Goal: Transaction & Acquisition: Register for event/course

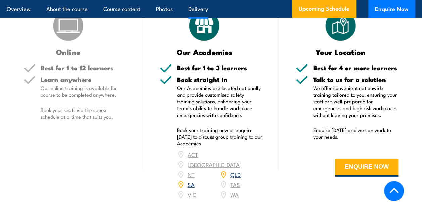
scroll to position [1143, 0]
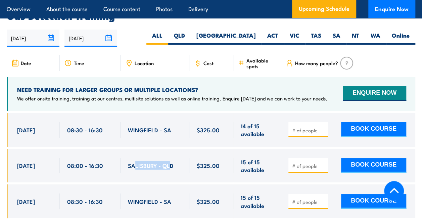
drag, startPoint x: 136, startPoint y: 121, endPoint x: 169, endPoint y: 120, distance: 33.3
click at [169, 162] on span "SALISBURY - QLD" at bounding box center [151, 166] width 46 height 8
drag, startPoint x: 169, startPoint y: 120, endPoint x: 217, endPoint y: 118, distance: 47.8
click at [217, 162] on span "$325.00" at bounding box center [208, 166] width 23 height 8
drag, startPoint x: 174, startPoint y: 119, endPoint x: 129, endPoint y: 121, distance: 45.4
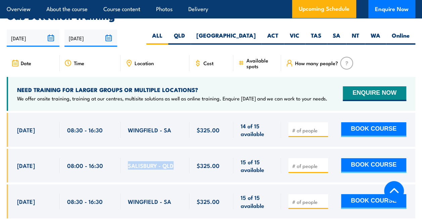
click at [129, 158] on div "SALISBURY - QLD" at bounding box center [155, 166] width 54 height 16
drag, startPoint x: 129, startPoint y: 121, endPoint x: 147, endPoint y: 120, distance: 17.9
click at [143, 162] on span "SALISBURY - QLD" at bounding box center [151, 166] width 46 height 8
click at [174, 158] on div "SALISBURY - QLD" at bounding box center [155, 166] width 54 height 16
drag, startPoint x: 173, startPoint y: 120, endPoint x: 118, endPoint y: 121, distance: 55.1
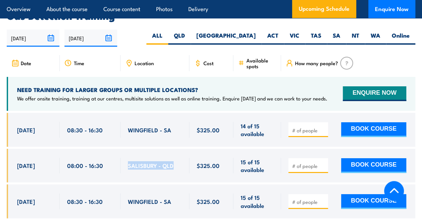
click at [118, 149] on div "22 Sep, 2025, 08:00 - 08:00" at bounding box center [211, 166] width 409 height 34
click at [299, 163] on input "number" at bounding box center [309, 166] width 34 height 7
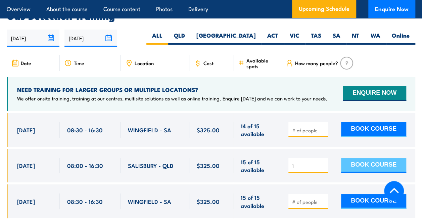
type input "1"
click at [364, 158] on button "BOOK COURSE" at bounding box center [373, 165] width 65 height 15
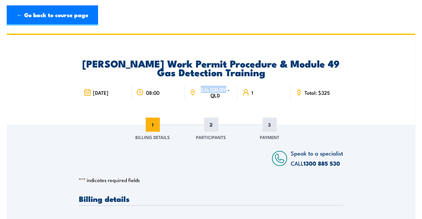
drag, startPoint x: 202, startPoint y: 90, endPoint x: 226, endPoint y: 90, distance: 24.2
click at [226, 90] on span "SALISBURY - QLD" at bounding box center [215, 92] width 35 height 11
drag, startPoint x: 226, startPoint y: 90, endPoint x: 225, endPoint y: 93, distance: 3.8
click at [226, 93] on span "SALISBURY - QLD" at bounding box center [215, 92] width 35 height 11
drag, startPoint x: 199, startPoint y: 90, endPoint x: 226, endPoint y: 95, distance: 28.1
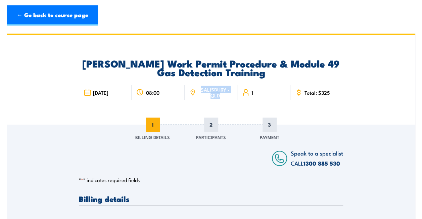
click at [226, 95] on span "SALISBURY - QLD" at bounding box center [215, 92] width 35 height 11
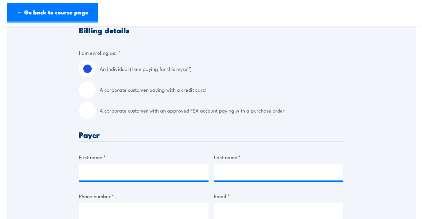
scroll to position [202, 0]
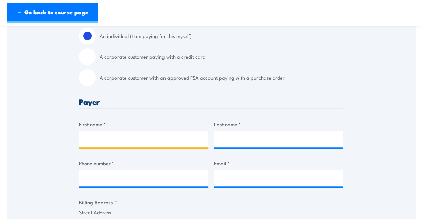
click at [159, 138] on input "First name *" at bounding box center [144, 139] width 130 height 17
type input "Anuj"
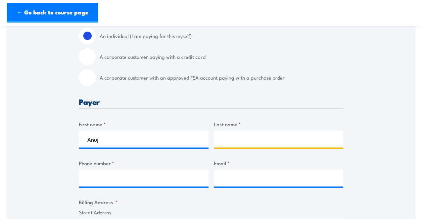
click at [233, 138] on input "Last name *" at bounding box center [279, 139] width 130 height 17
type input "[PERSON_NAME]"
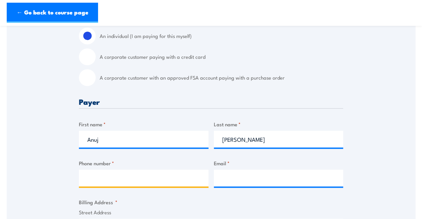
click at [132, 185] on input "Phone number *" at bounding box center [144, 178] width 130 height 17
type input "0423179011"
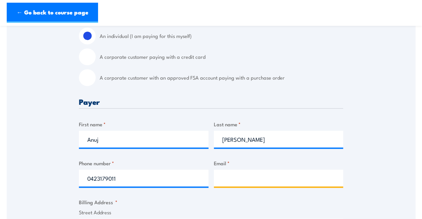
click at [242, 182] on input "Email *" at bounding box center [279, 178] width 130 height 17
type input "[EMAIL_ADDRESS][PERSON_NAME][DOMAIN_NAME]"
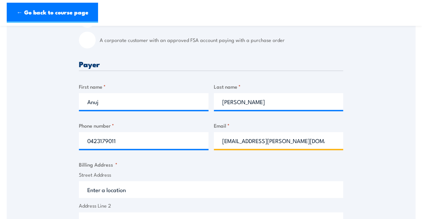
scroll to position [269, 0]
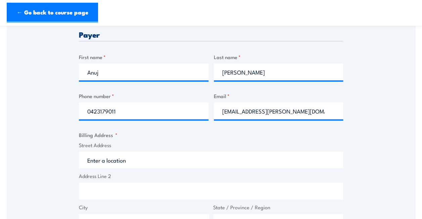
click at [222, 160] on input "Street Address" at bounding box center [211, 160] width 264 height 17
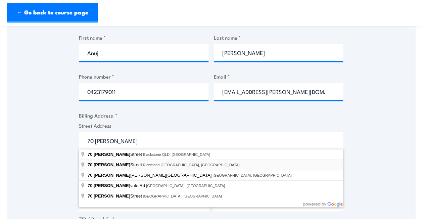
scroll to position [302, 0]
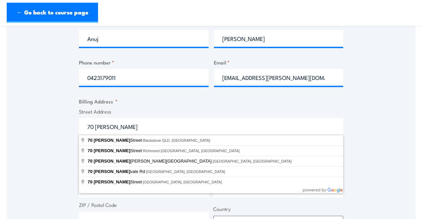
click at [170, 127] on input "70 [PERSON_NAME]" at bounding box center [211, 126] width 264 height 17
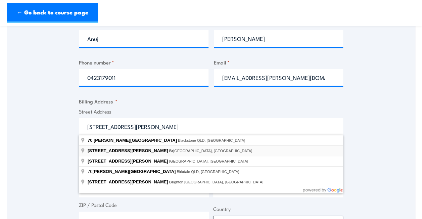
type input "[STREET_ADDRESS][PERSON_NAME]"
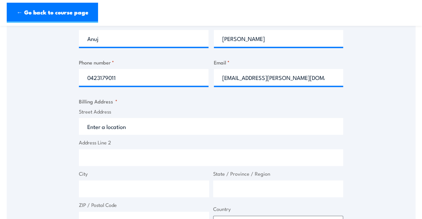
type input "[STREET_ADDRESS][PERSON_NAME]"
type input "[GEOGRAPHIC_DATA]"
type input "4000"
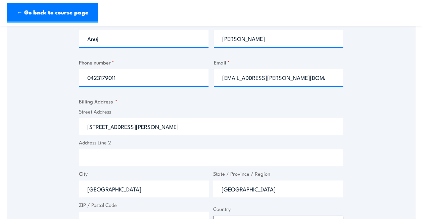
select select "[GEOGRAPHIC_DATA]"
click at [146, 158] on input "Address Line 2" at bounding box center [211, 157] width 264 height 17
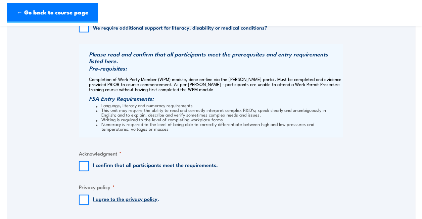
scroll to position [571, 0]
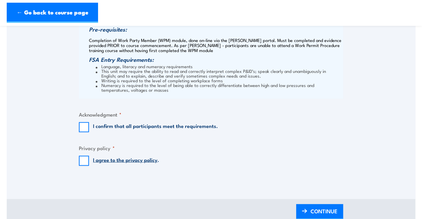
click at [82, 120] on fieldset "Acknowledgment * I confirm that all participants meet the requirements." at bounding box center [211, 121] width 264 height 22
click at [83, 126] on input "I confirm that all participants meet the requirements." at bounding box center [84, 127] width 10 height 10
checkbox input "true"
click at [84, 158] on input "I agree to the privacy policy ." at bounding box center [84, 161] width 10 height 10
checkbox input "true"
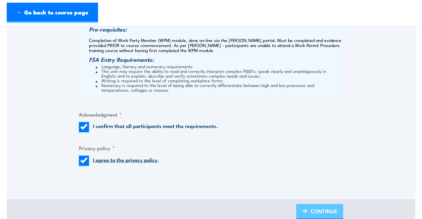
click at [328, 211] on span "CONTINUE" at bounding box center [324, 211] width 27 height 18
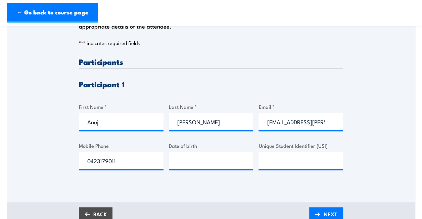
scroll to position [168, 0]
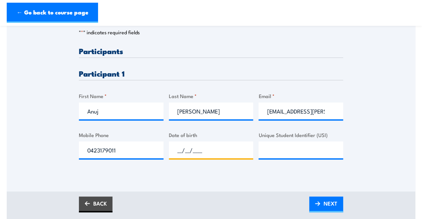
click at [197, 156] on input "__/__/____" at bounding box center [211, 149] width 85 height 17
type input "[DATE]"
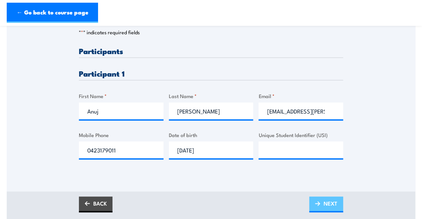
click at [329, 202] on span "NEXT" at bounding box center [331, 204] width 14 height 18
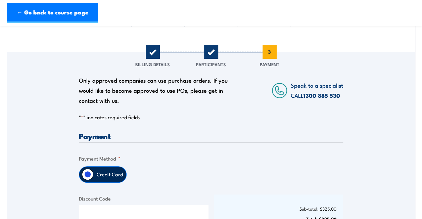
scroll to position [134, 0]
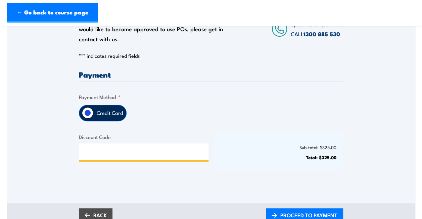
click at [105, 152] on input "Discount Code" at bounding box center [144, 151] width 130 height 17
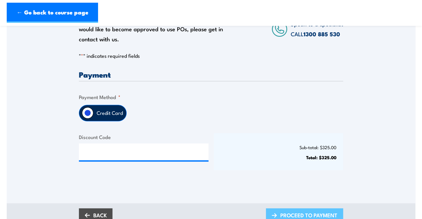
click at [320, 214] on span "PROCEED TO PAYMENT" at bounding box center [309, 215] width 57 height 18
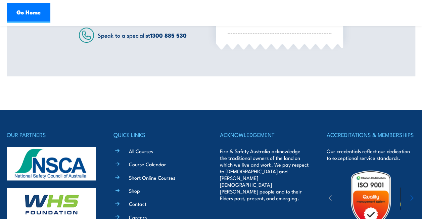
scroll to position [336, 0]
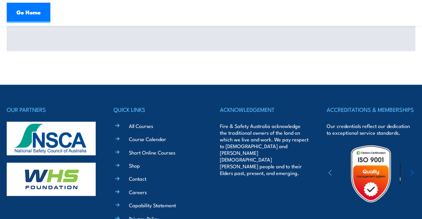
click at [263, 23] on header "Go Home" at bounding box center [211, 13] width 422 height 26
